Goal: Task Accomplishment & Management: Complete application form

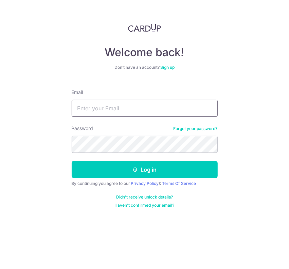
click at [155, 108] on input "Email" at bounding box center [145, 108] width 146 height 17
type input "[EMAIL_ADDRESS][DOMAIN_NAME]"
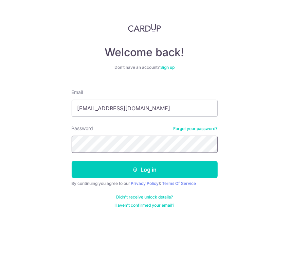
click at [72, 161] on button "Log in" at bounding box center [145, 169] width 146 height 17
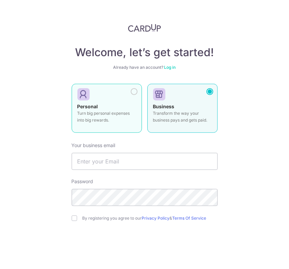
click at [114, 100] on label "Personal Turn big personal expenses into big rewards." at bounding box center [107, 108] width 70 height 49
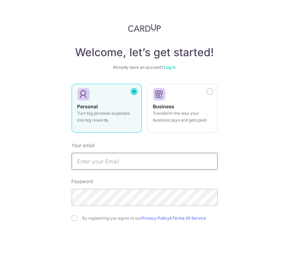
click at [120, 161] on input "text" at bounding box center [145, 161] width 146 height 17
type input "[EMAIL_ADDRESS][DOMAIN_NAME]"
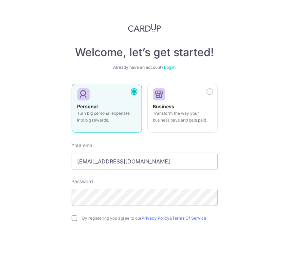
click at [72, 217] on input "checkbox" at bounding box center [74, 217] width 5 height 5
checkbox input "true"
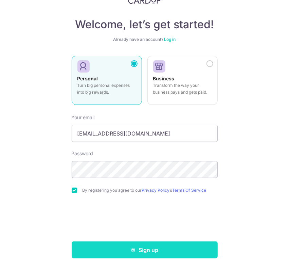
click at [174, 252] on button "Sign up" at bounding box center [145, 249] width 146 height 17
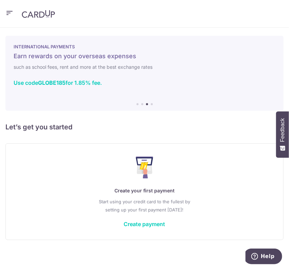
click at [167, 116] on div "× Pause Schedule Pause all future payments in this series Pause just this one p…" at bounding box center [144, 148] width 289 height 241
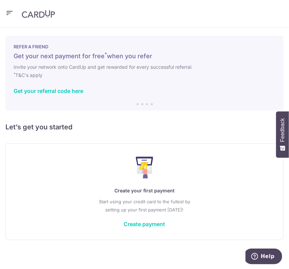
click at [59, 174] on div "Create your first payment Start using your credit card to the fullest by settin…" at bounding box center [144, 191] width 261 height 81
